Goal: Information Seeking & Learning: Check status

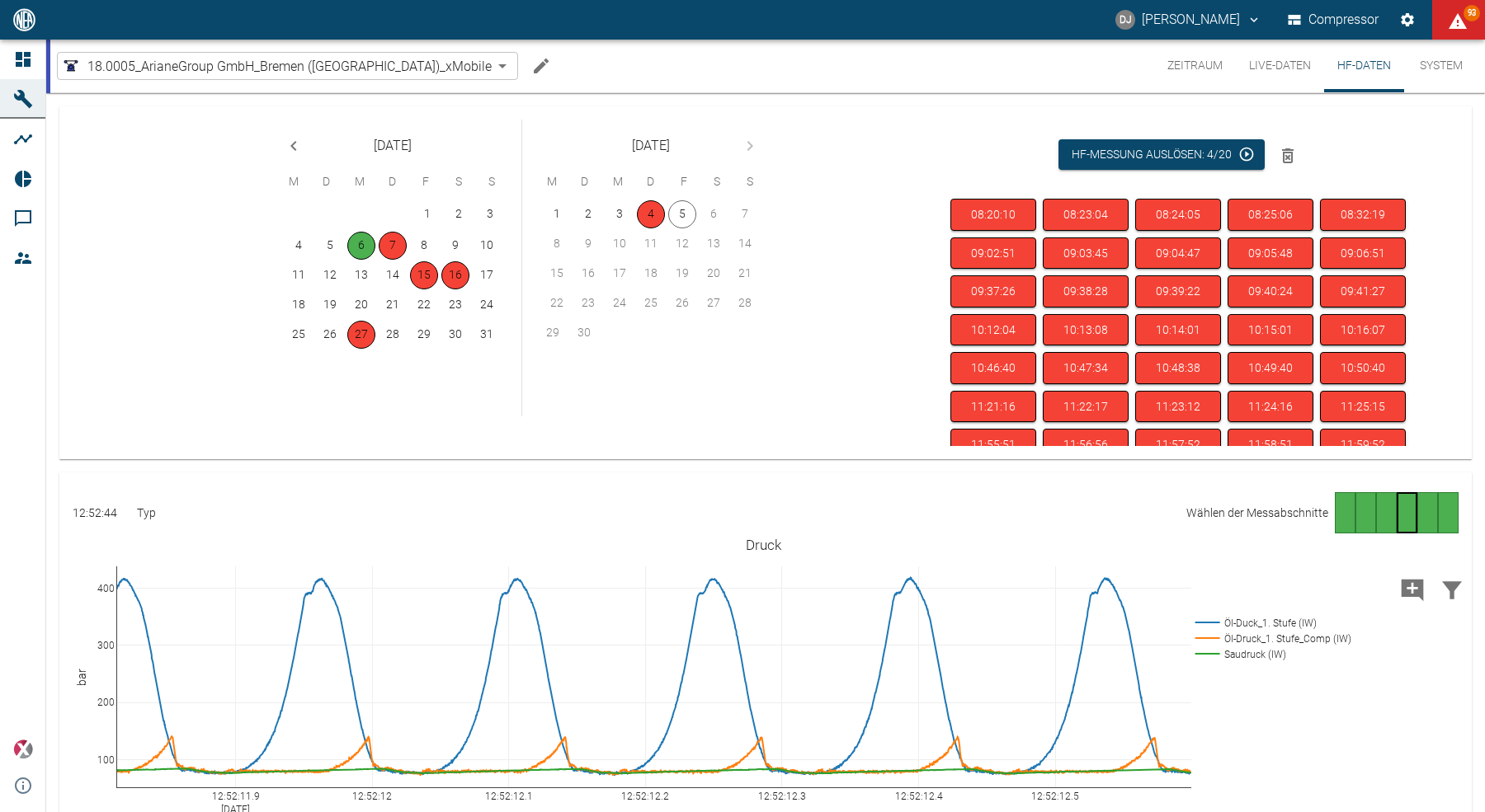
scroll to position [348, 0]
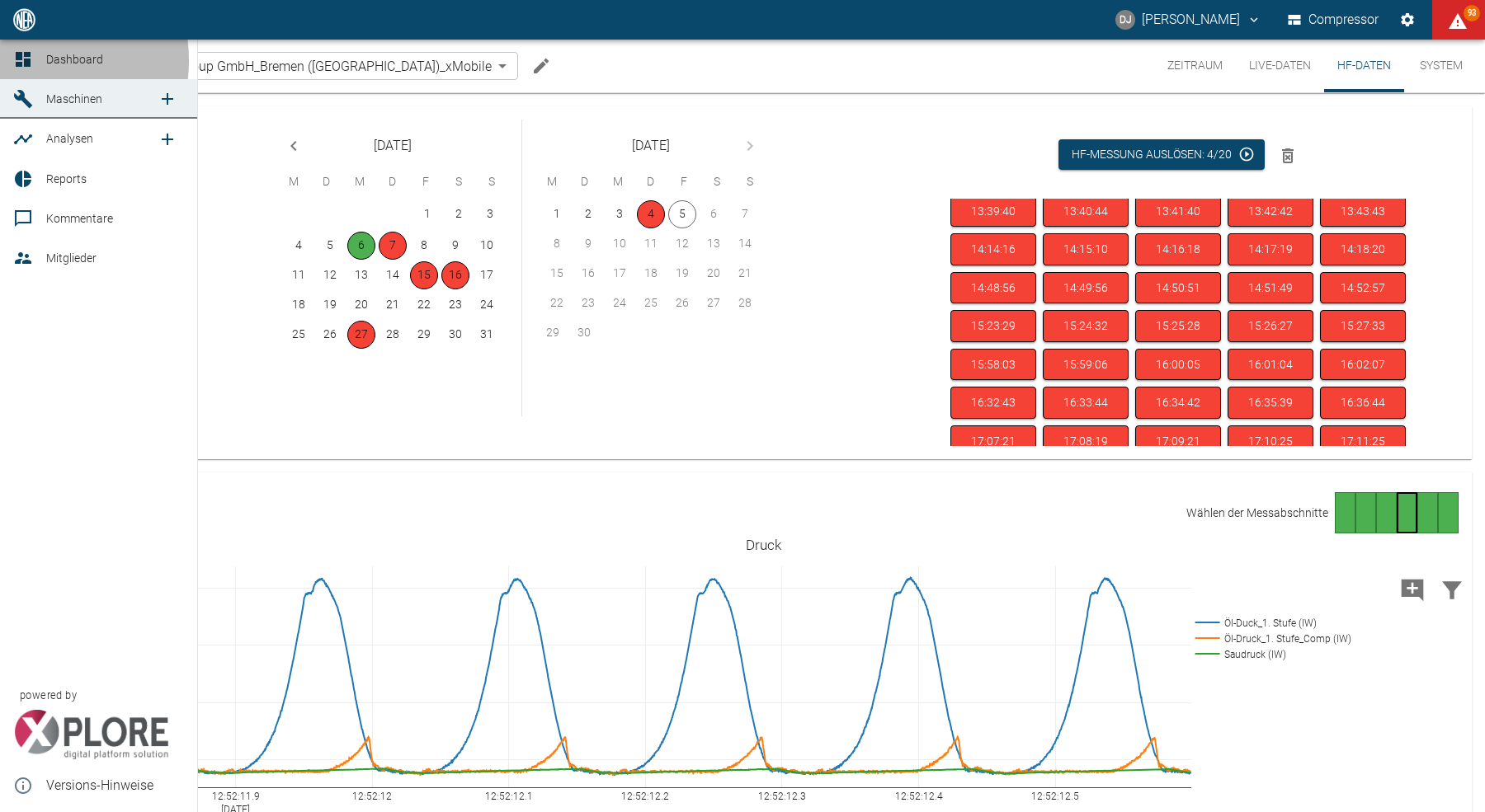
click at [17, 60] on icon at bounding box center [23, 59] width 19 height 19
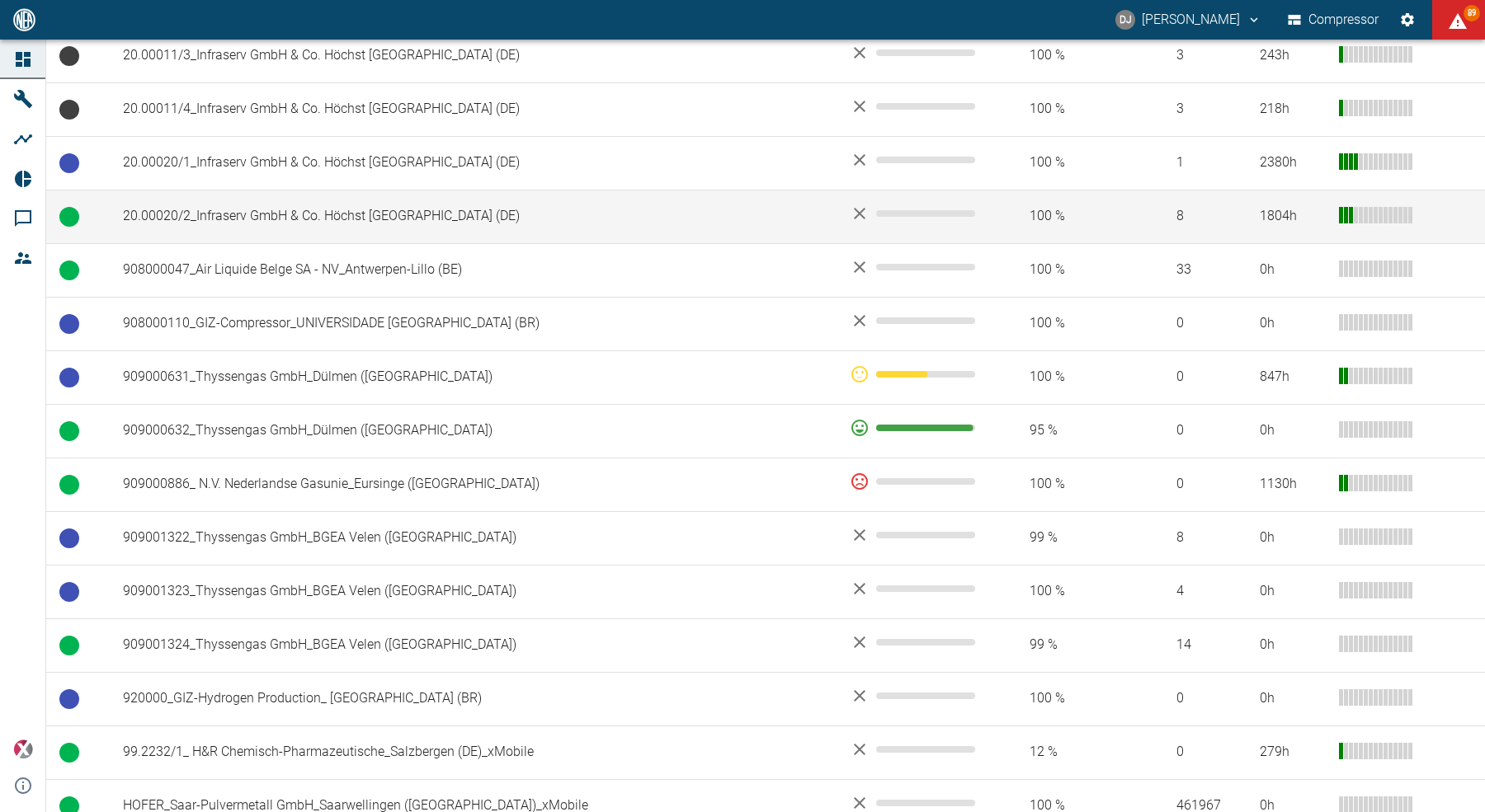
scroll to position [1139, 0]
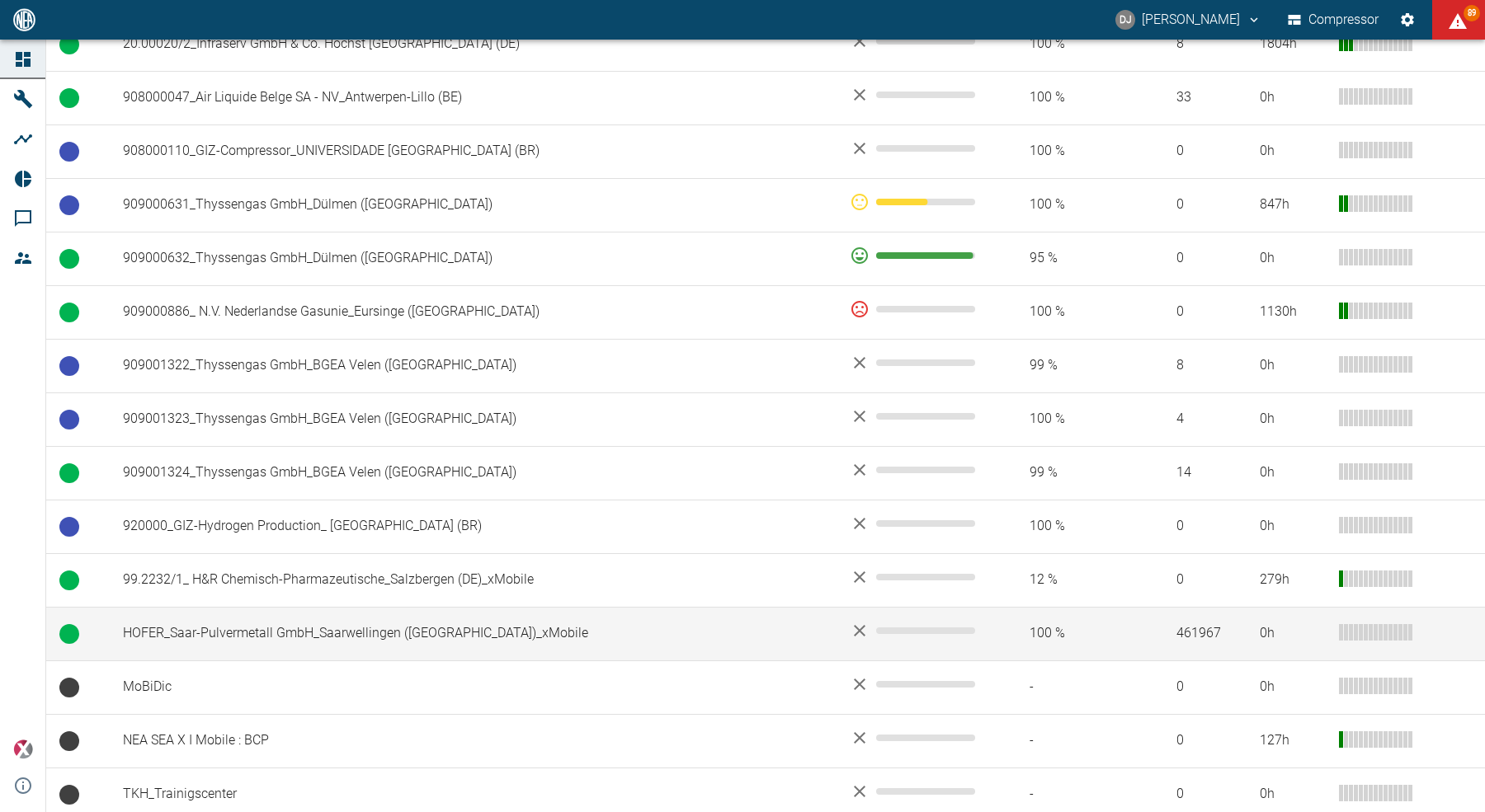
click at [218, 630] on td "HOFER_Saar-Pulvermetall GmbH_Saarwellingen ([GEOGRAPHIC_DATA])_xMobile" at bounding box center [474, 633] width 727 height 54
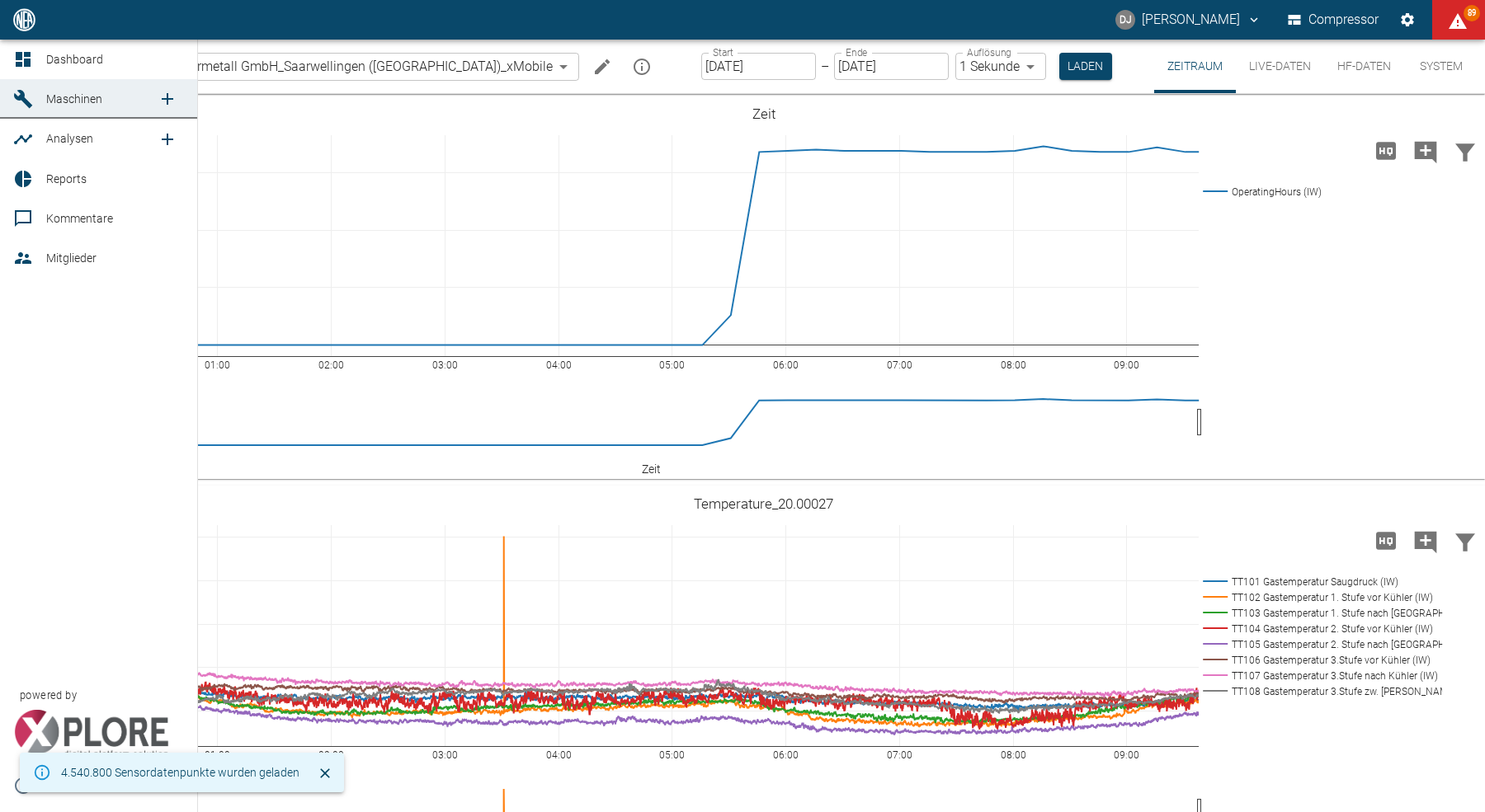
scroll to position [711, 0]
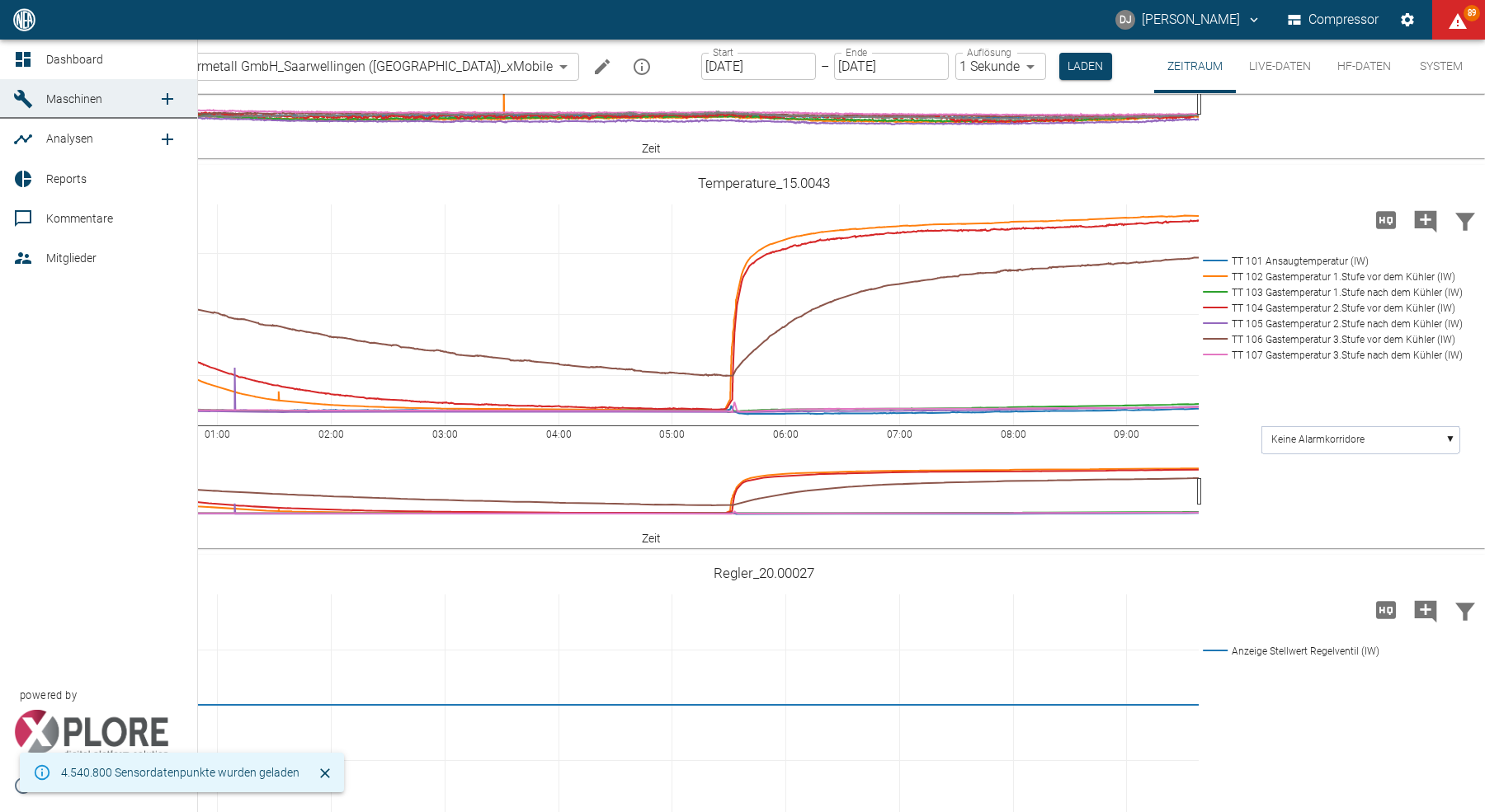
click at [28, 55] on icon at bounding box center [23, 59] width 15 height 15
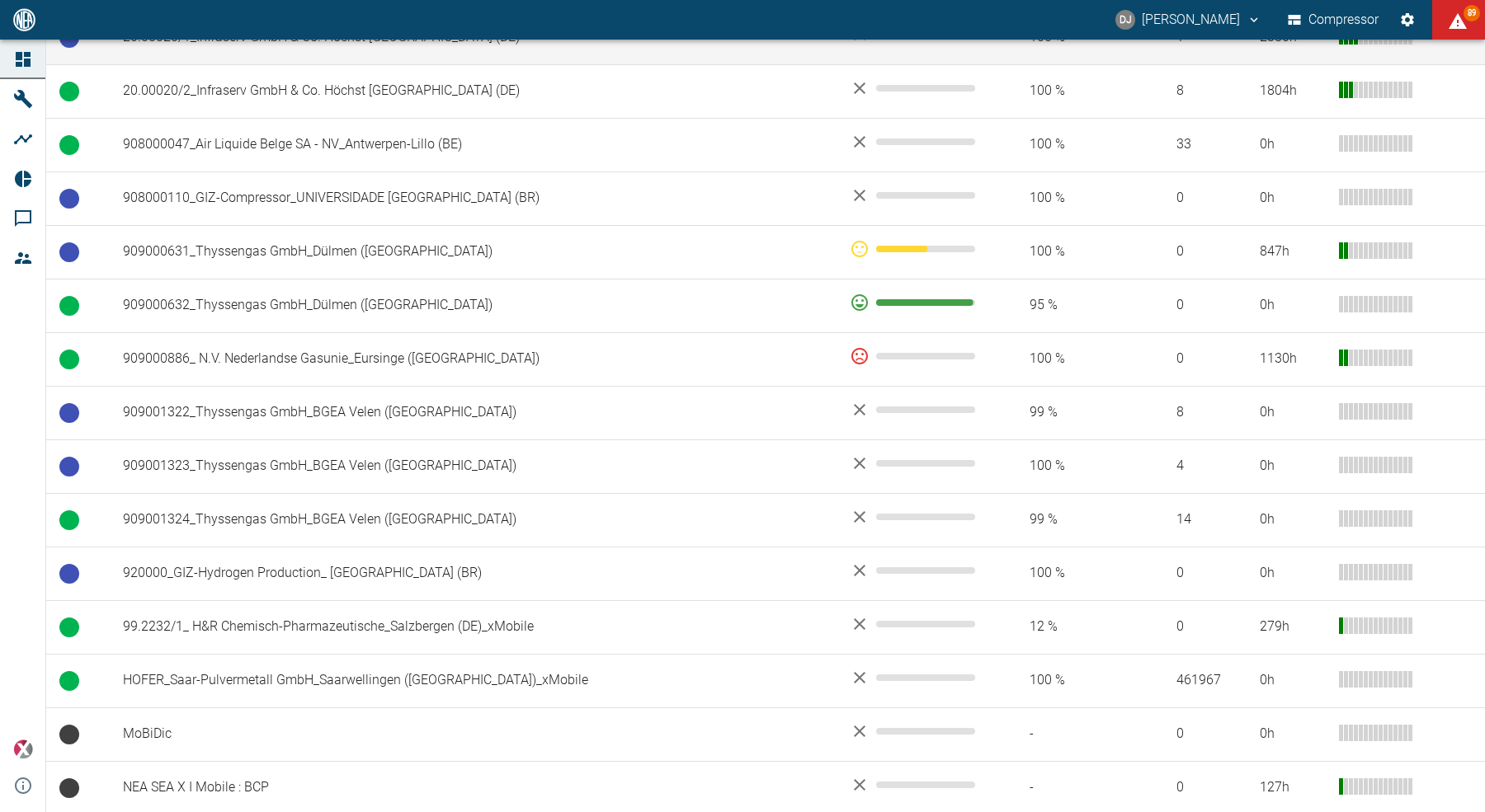
scroll to position [1139, 0]
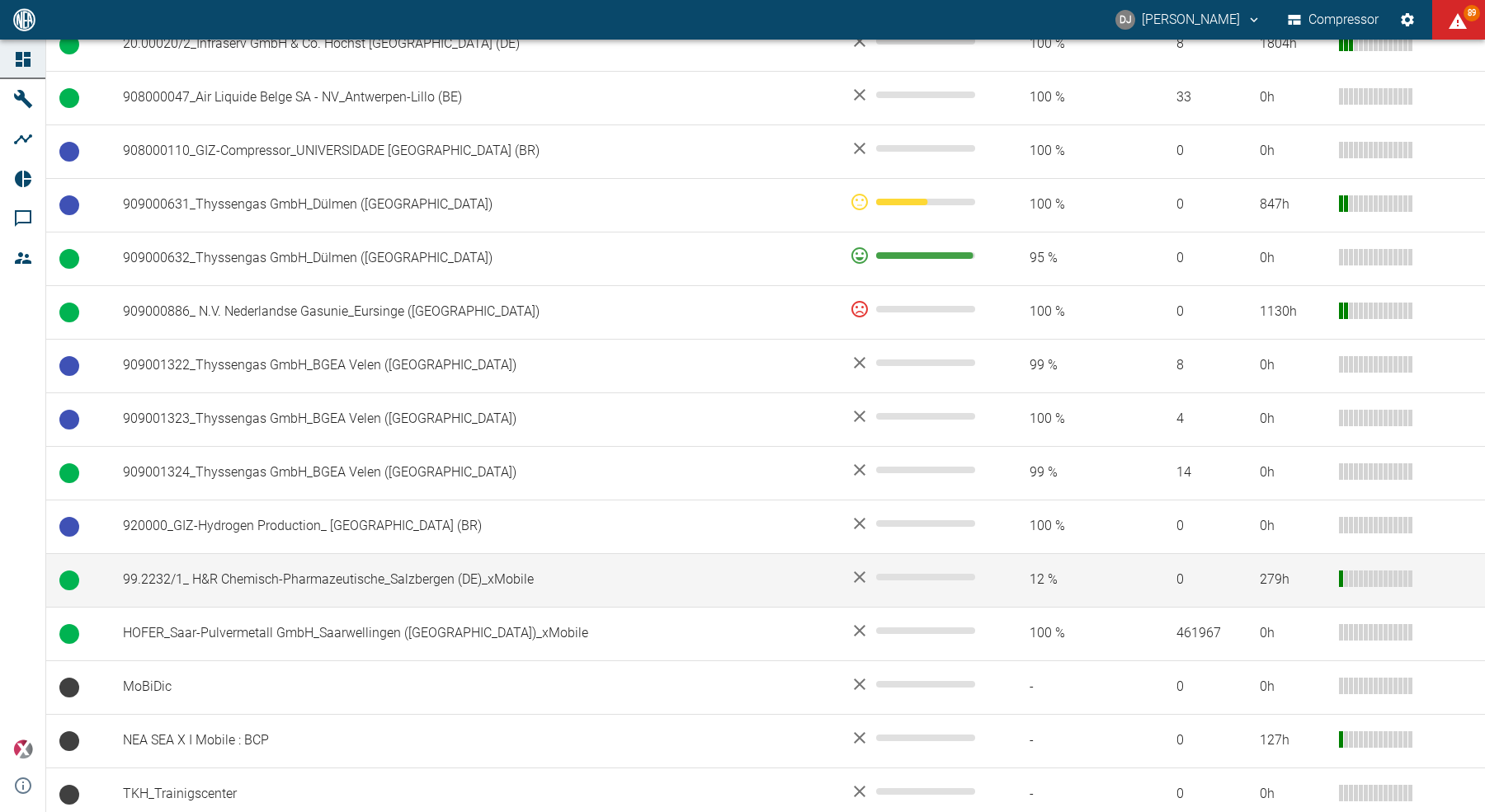
click at [251, 573] on td "99.2232/1_ H&R Chemisch-Pharmazeutische_Salzbergen (DE)_xMobile" at bounding box center [474, 580] width 727 height 54
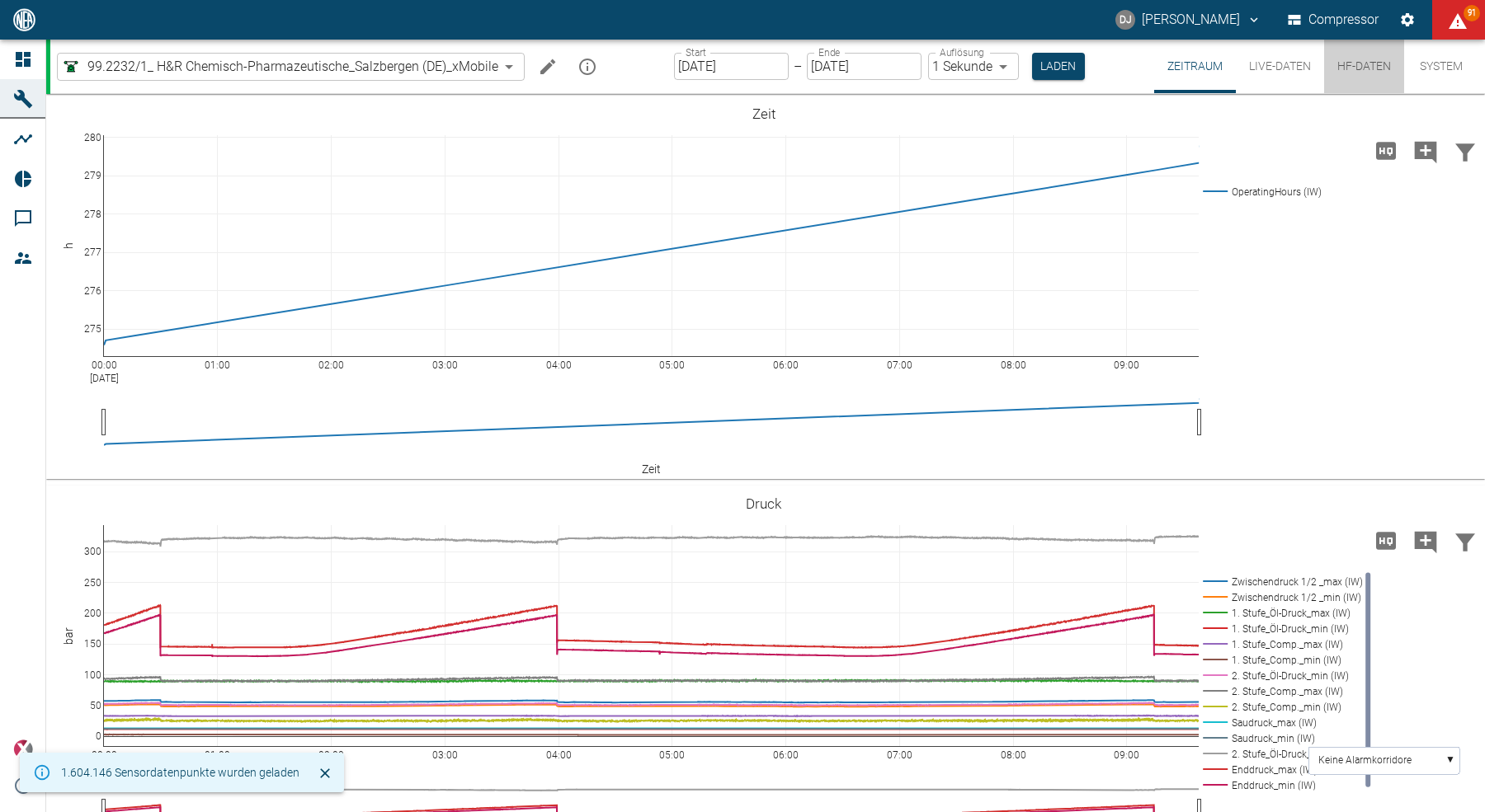
click at [1373, 69] on button "HF-Daten" at bounding box center [1364, 66] width 80 height 54
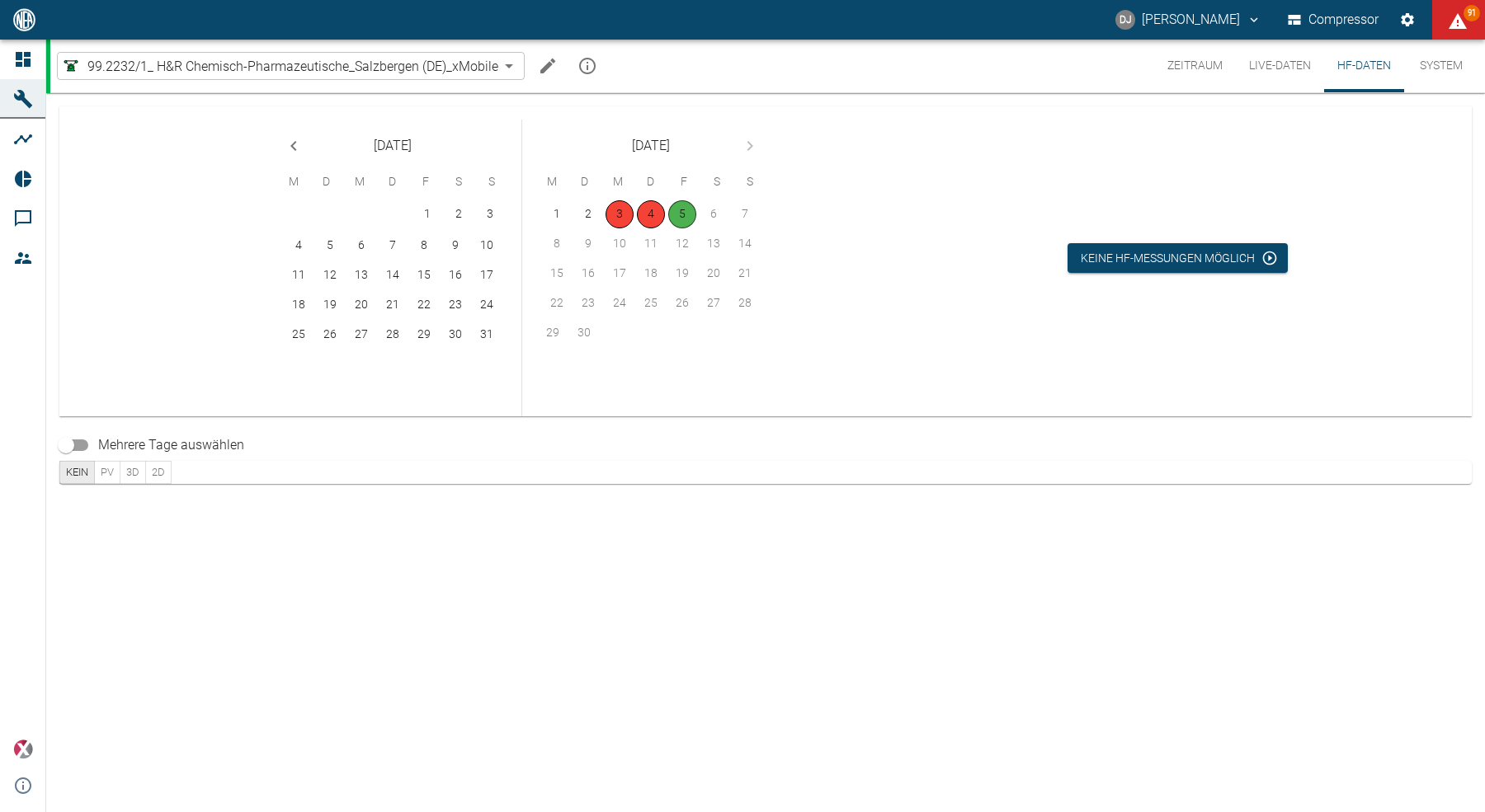
click at [950, 238] on div "Keine HF-Messungen möglich" at bounding box center [1178, 213] width 468 height 160
click at [963, 235] on div "Keine HF-Messungen möglich" at bounding box center [1178, 213] width 468 height 160
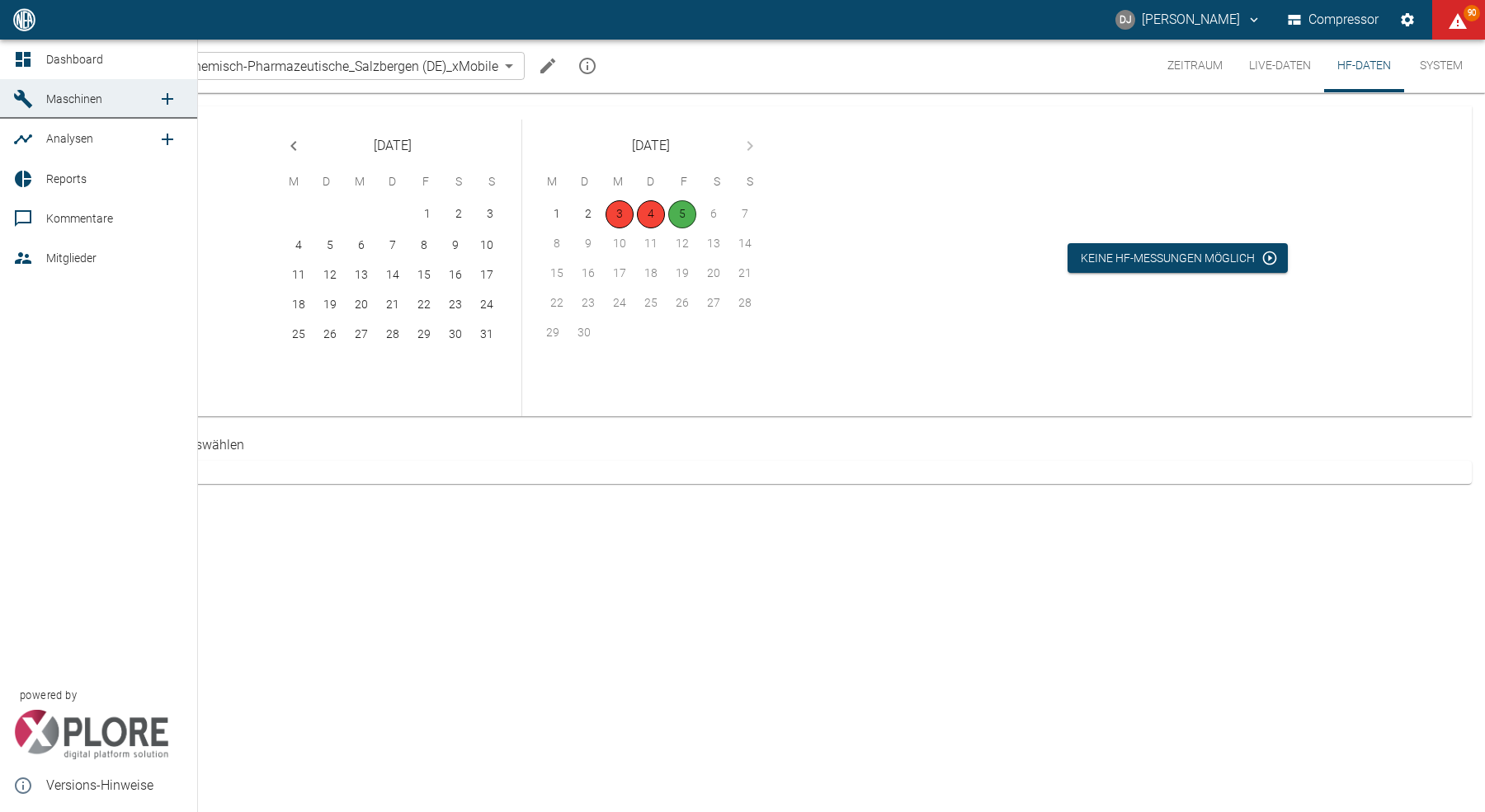
click at [19, 51] on icon at bounding box center [23, 59] width 19 height 19
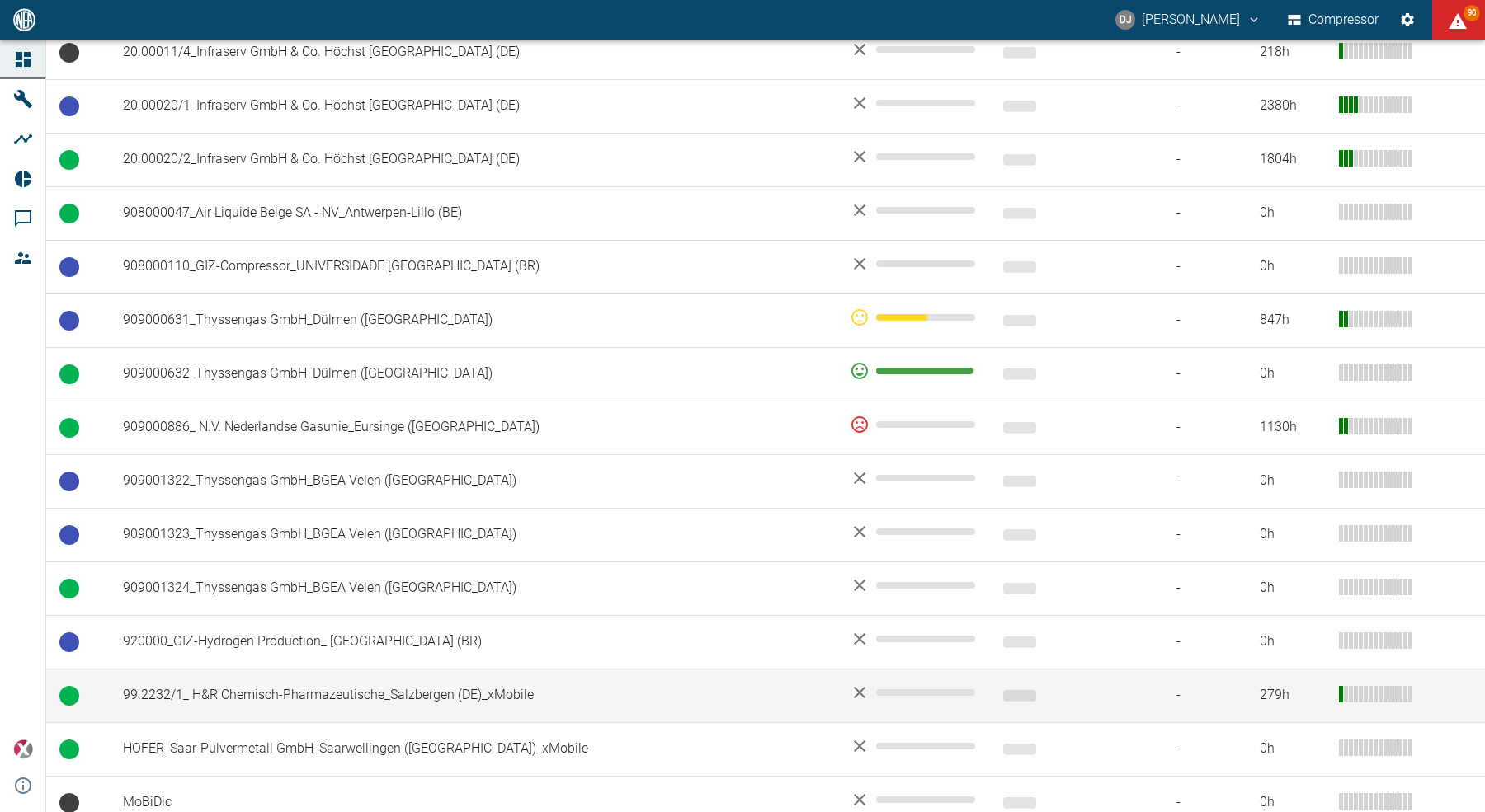
scroll to position [1139, 0]
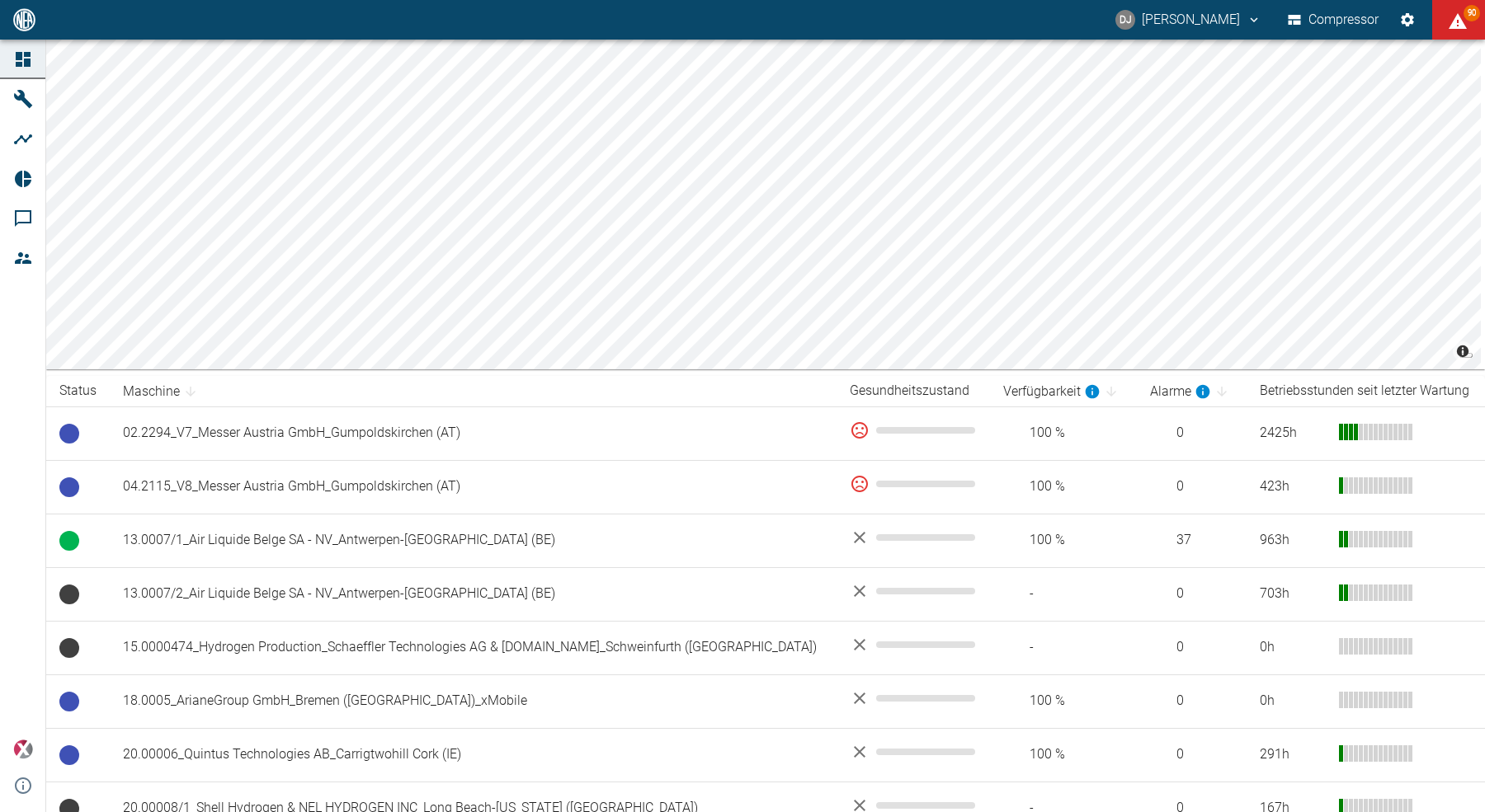
click at [1193, 22] on button "DJ David Jasper" at bounding box center [1188, 20] width 151 height 30
click at [1180, 67] on span "Ausloggen" at bounding box center [1196, 66] width 62 height 19
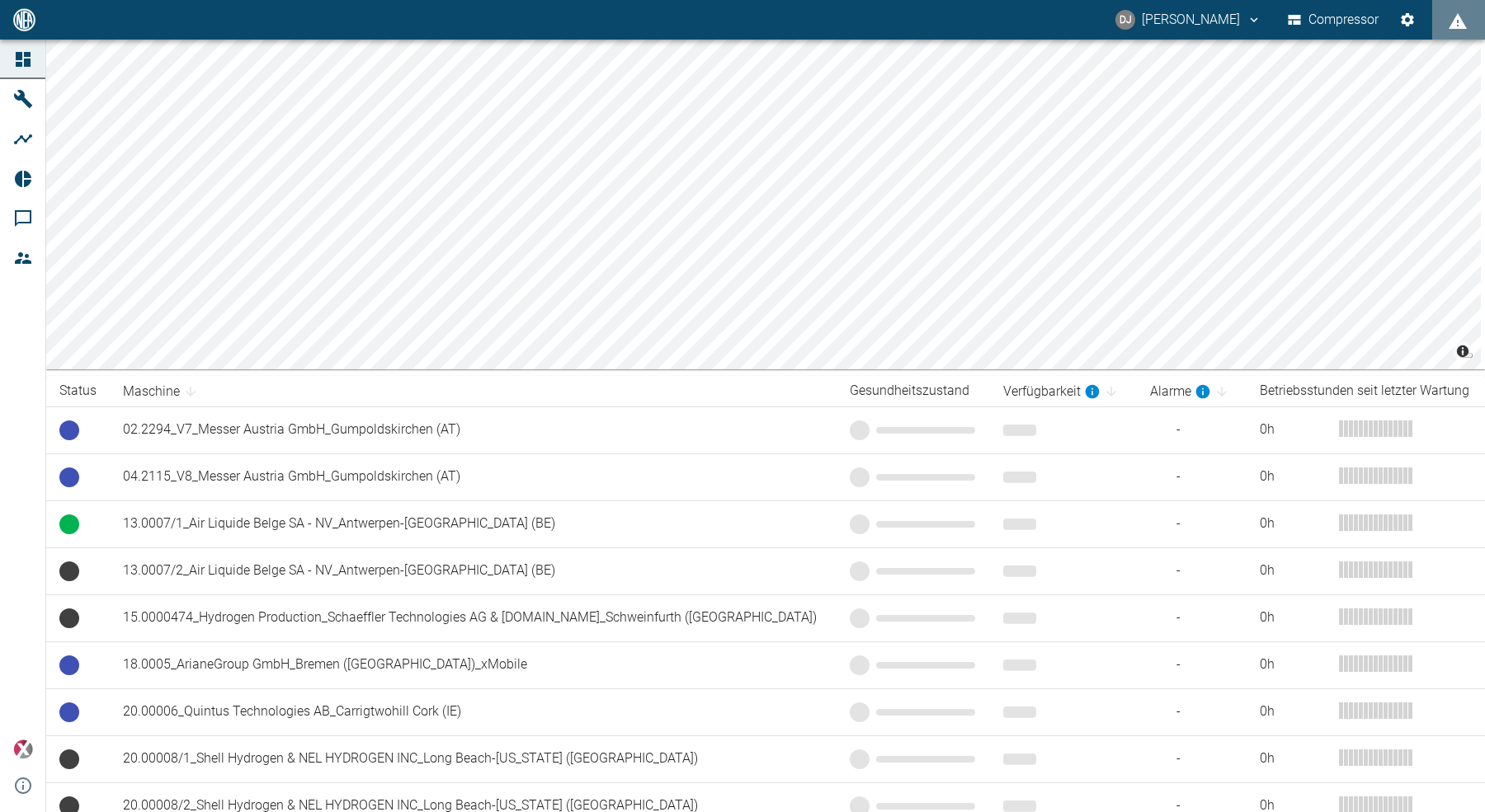
click at [1159, 24] on button "DJ [PERSON_NAME]" at bounding box center [1188, 20] width 151 height 30
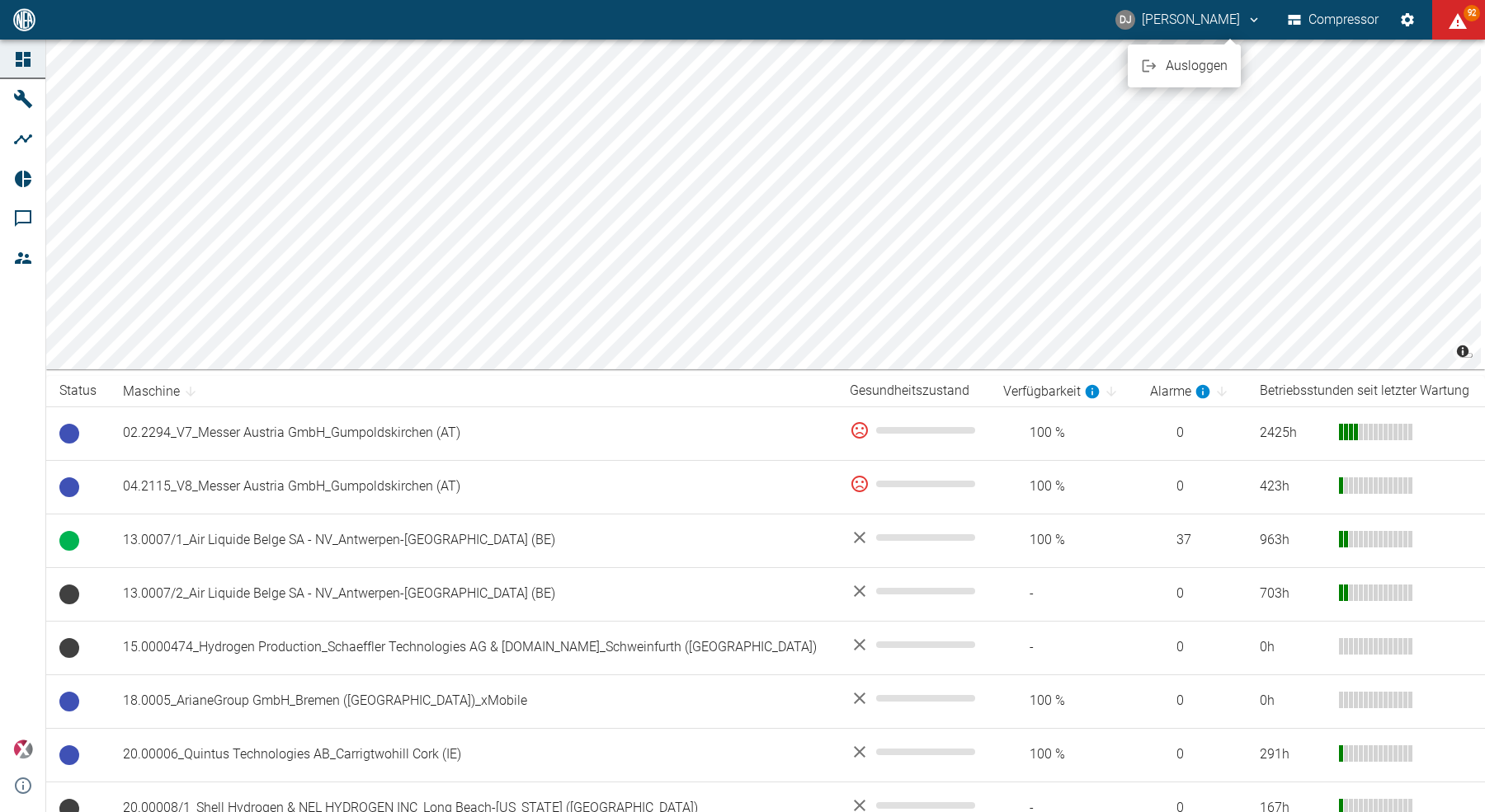
click at [1188, 72] on span "Ausloggen" at bounding box center [1196, 66] width 62 height 19
